Goal: Submit feedback/report problem

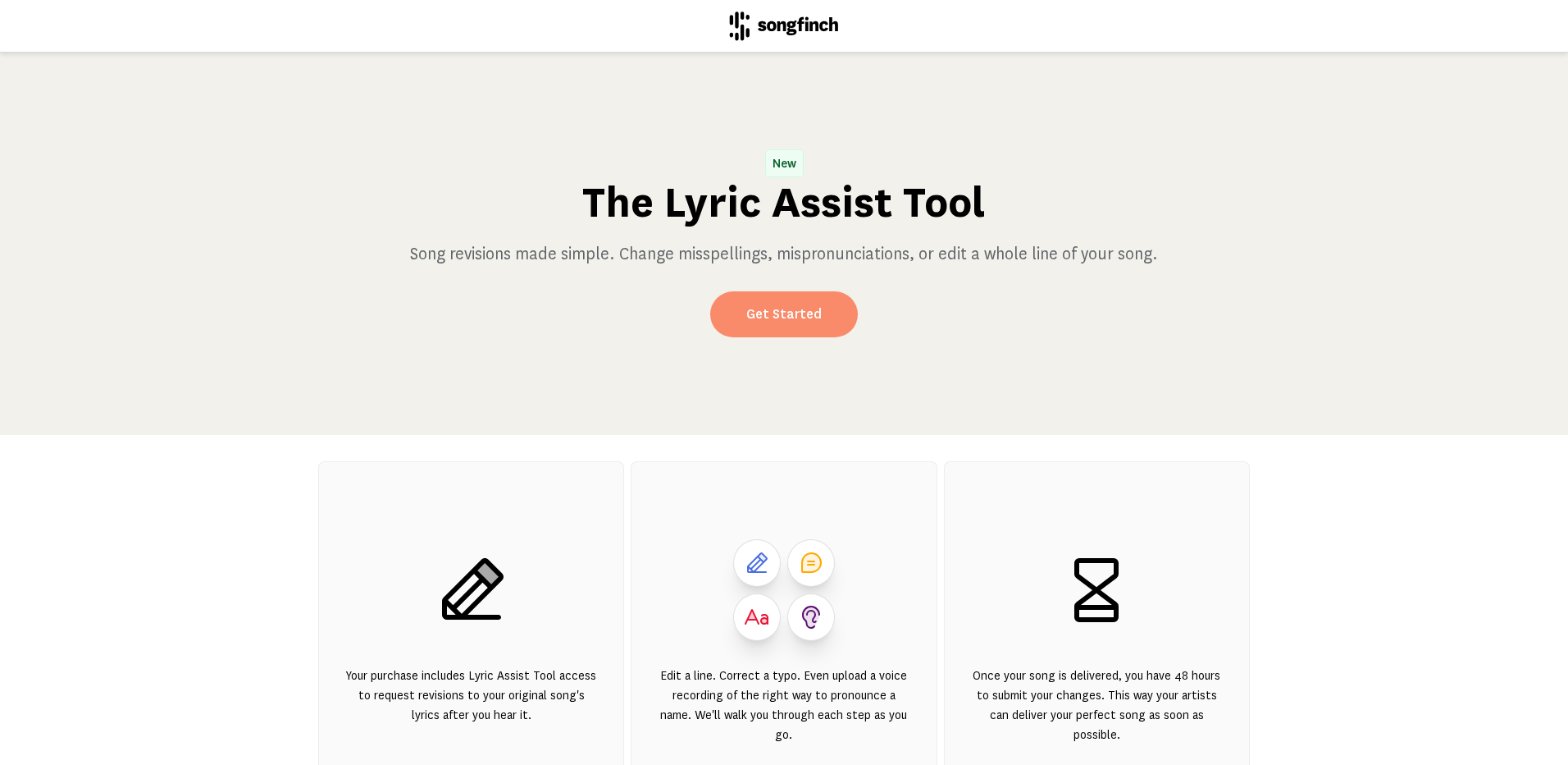
click at [775, 311] on link "Get Started" at bounding box center [784, 314] width 147 height 46
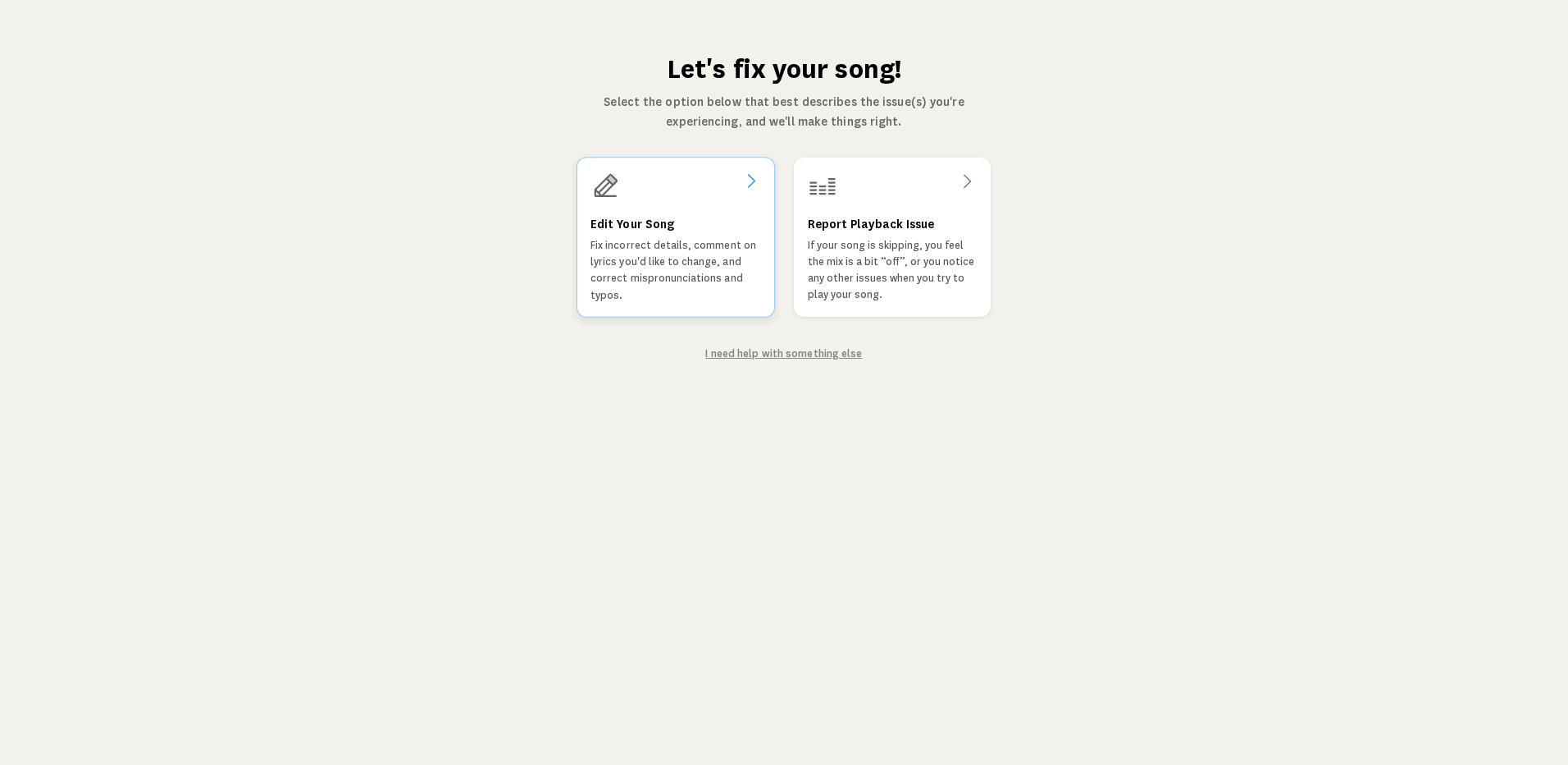
click at [653, 250] on p "Fix incorrect details, comment on lyrics you'd like to change, and correct misp…" at bounding box center [676, 270] width 171 height 66
